Goal: Transaction & Acquisition: Register for event/course

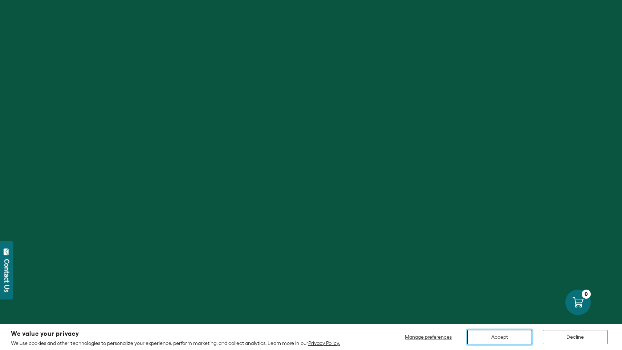
click at [510, 337] on button "Accept" at bounding box center [500, 337] width 65 height 14
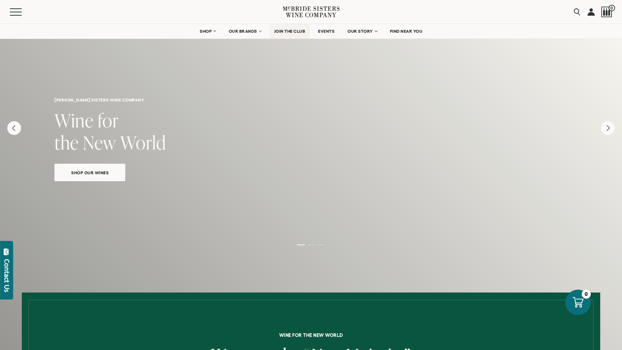
click at [282, 29] on span "JOIN THE CLUB" at bounding box center [289, 31] width 31 height 5
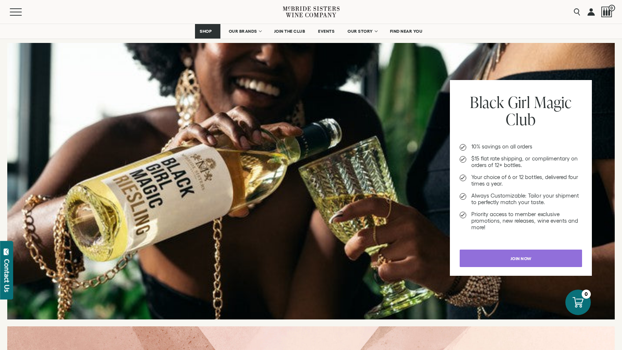
scroll to position [728, 0]
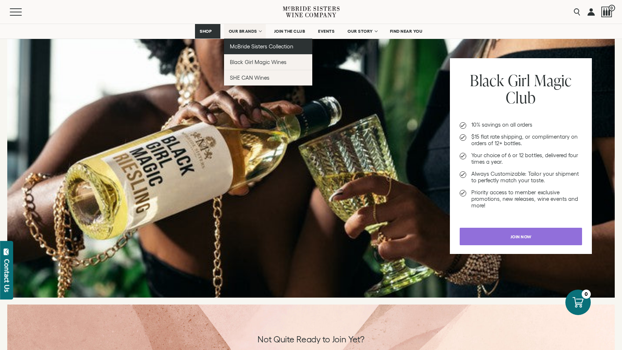
click at [250, 45] on span "McBride Sisters Collection" at bounding box center [262, 46] width 64 height 6
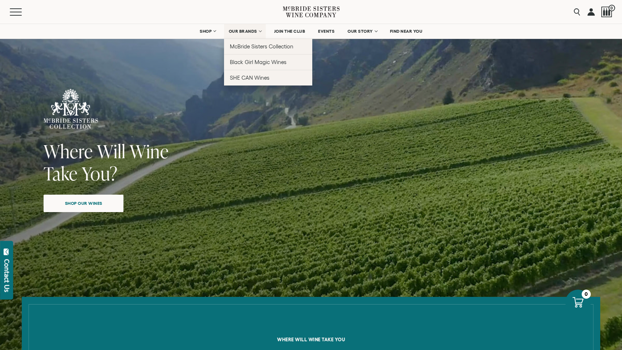
click at [241, 28] on link "OUR BRANDS" at bounding box center [245, 31] width 42 height 15
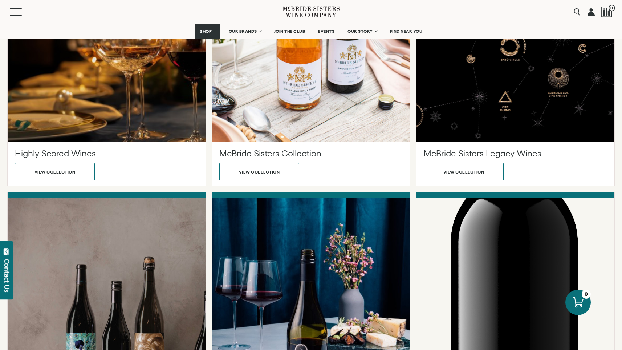
scroll to position [286, 0]
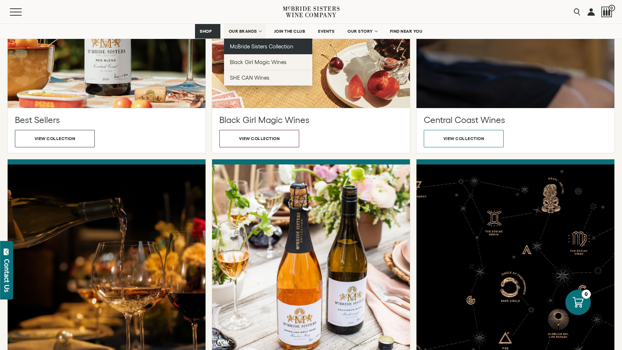
click at [257, 47] on span "McBride Sisters Collection" at bounding box center [262, 46] width 64 height 6
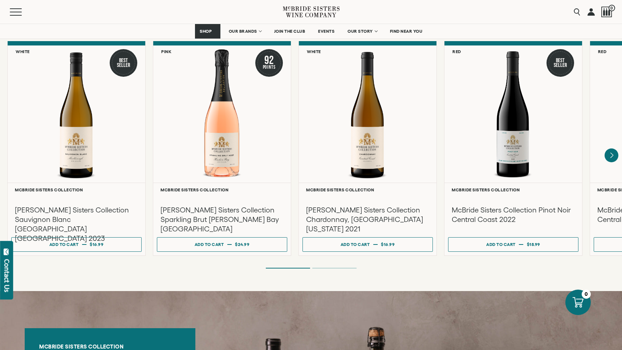
scroll to position [621, 0]
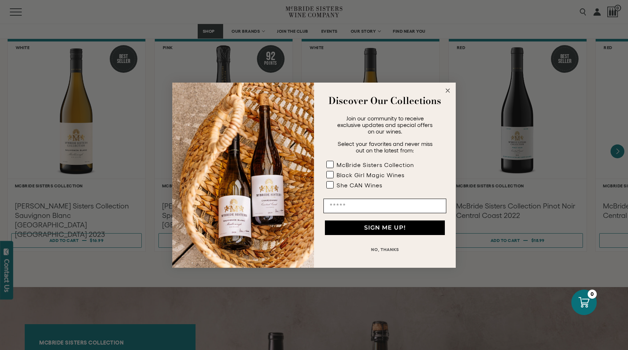
click at [238, 122] on img "POPUP Form" at bounding box center [243, 174] width 142 height 185
click at [446, 91] on circle "Close dialog" at bounding box center [448, 90] width 8 height 8
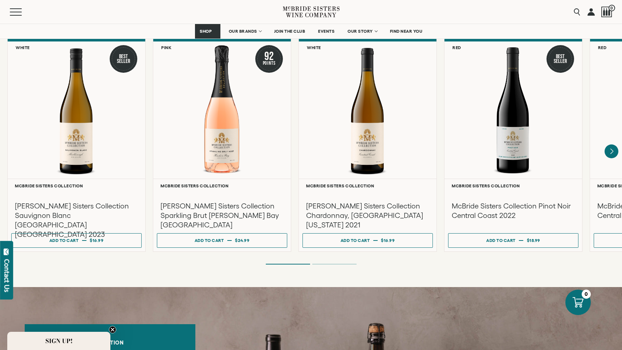
click at [219, 114] on div at bounding box center [222, 109] width 138 height 137
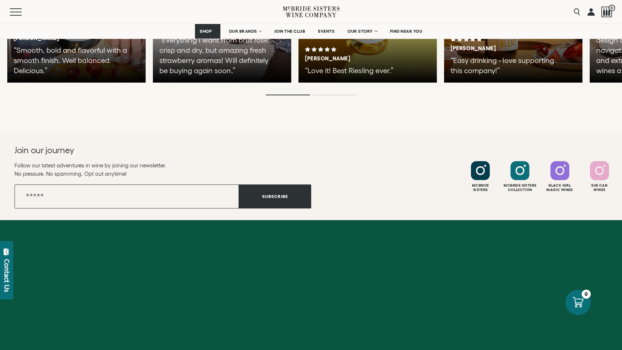
scroll to position [1841, 0]
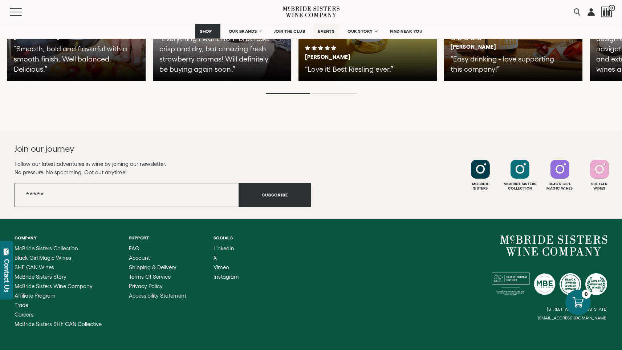
click at [326, 30] on span "EVENTS" at bounding box center [326, 31] width 16 height 5
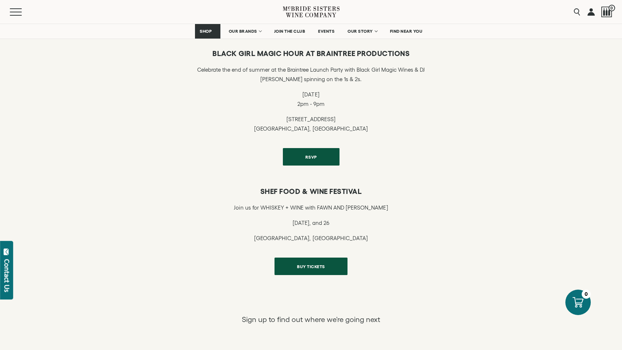
scroll to position [226, 0]
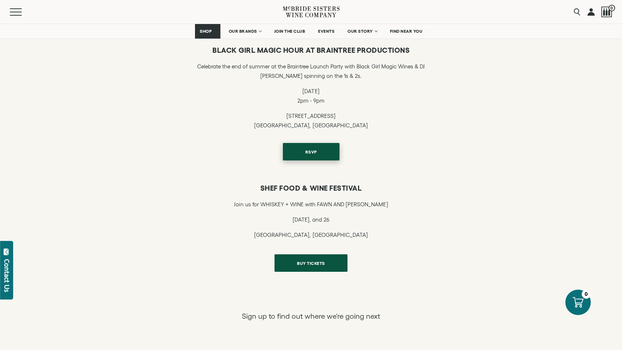
click at [305, 151] on span "RSVP" at bounding box center [311, 152] width 37 height 14
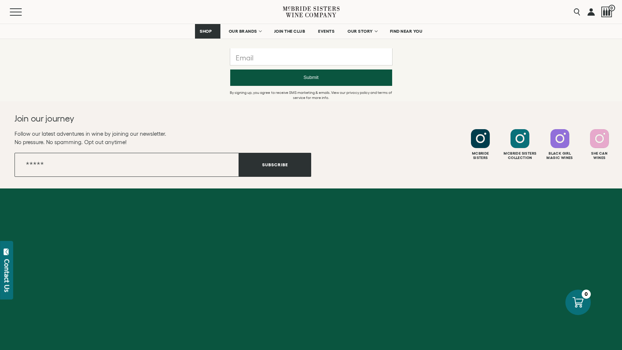
scroll to position [551, 0]
